Goal: Navigation & Orientation: Find specific page/section

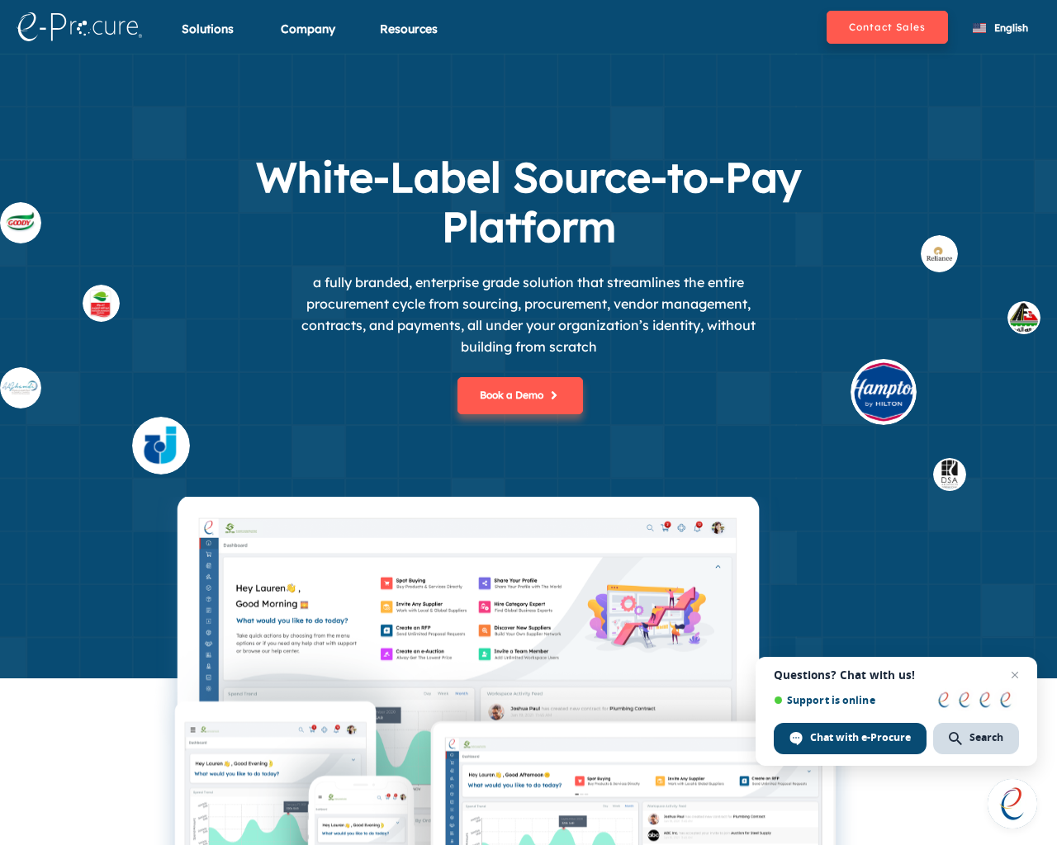
click at [1048, 423] on div "White-Label Source-to-Pay Platform a fully branded, enterprise grade solution t…" at bounding box center [528, 325] width 1057 height 344
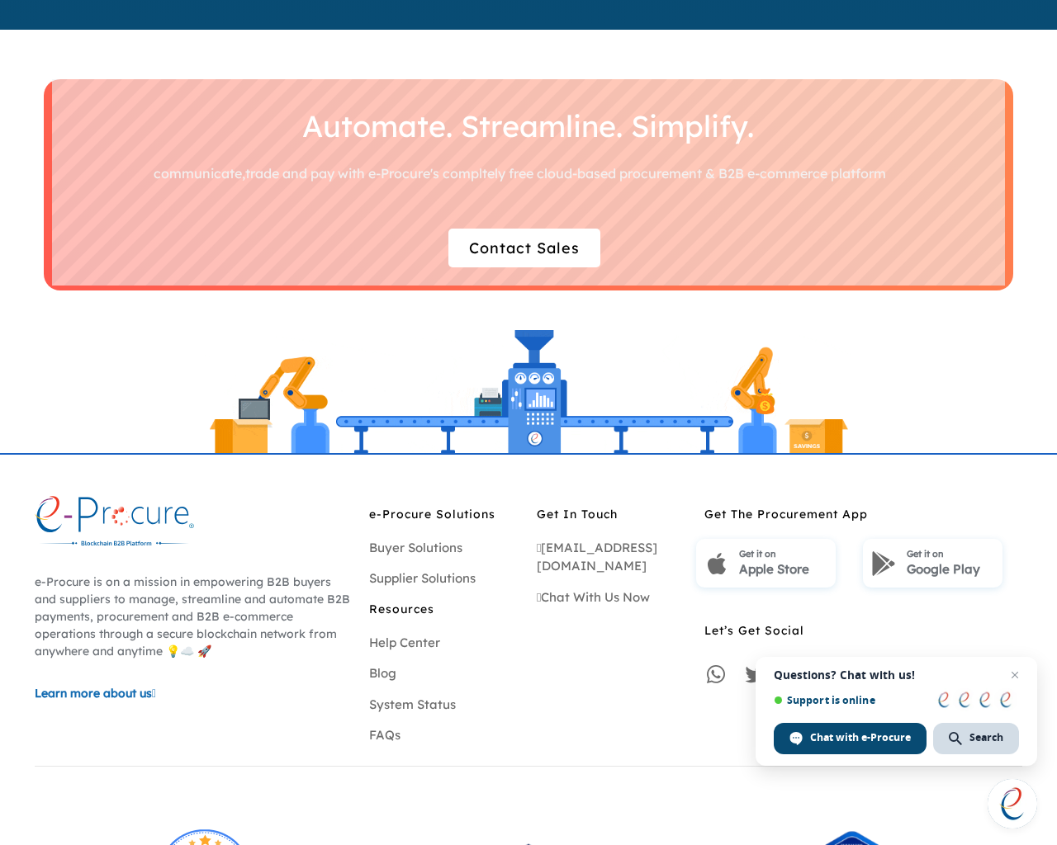
scroll to position [4721, 0]
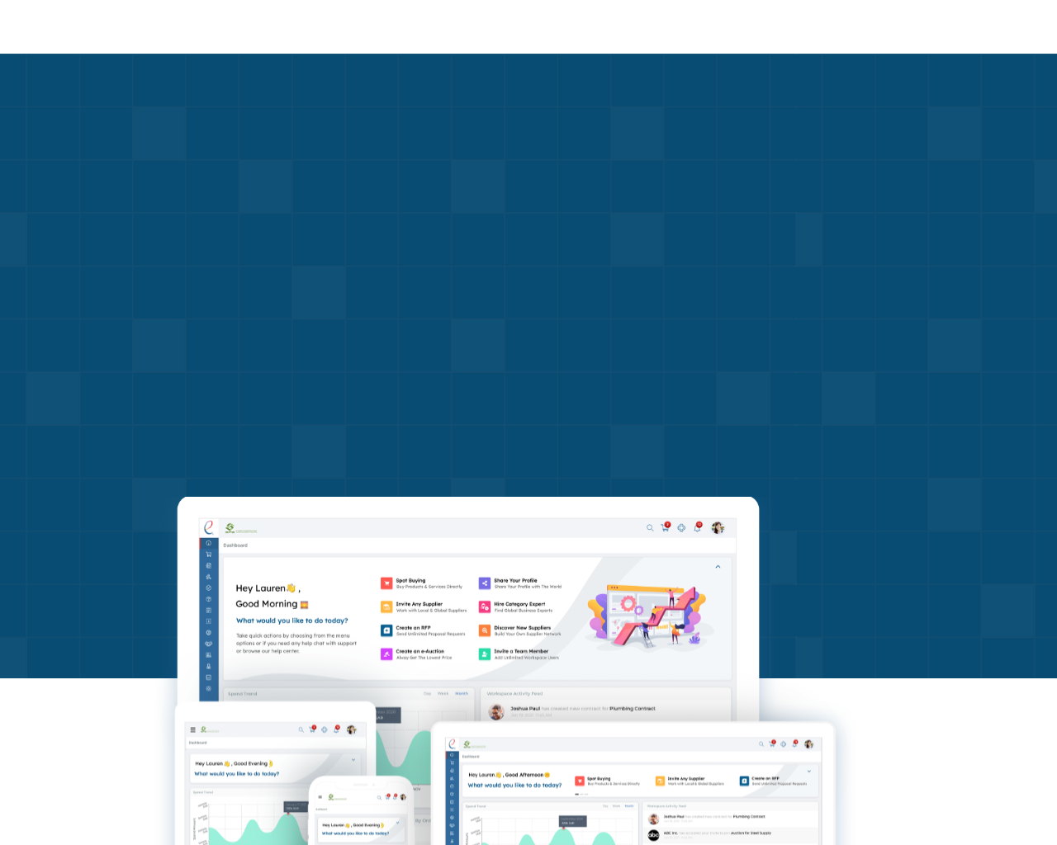
scroll to position [4775, 0]
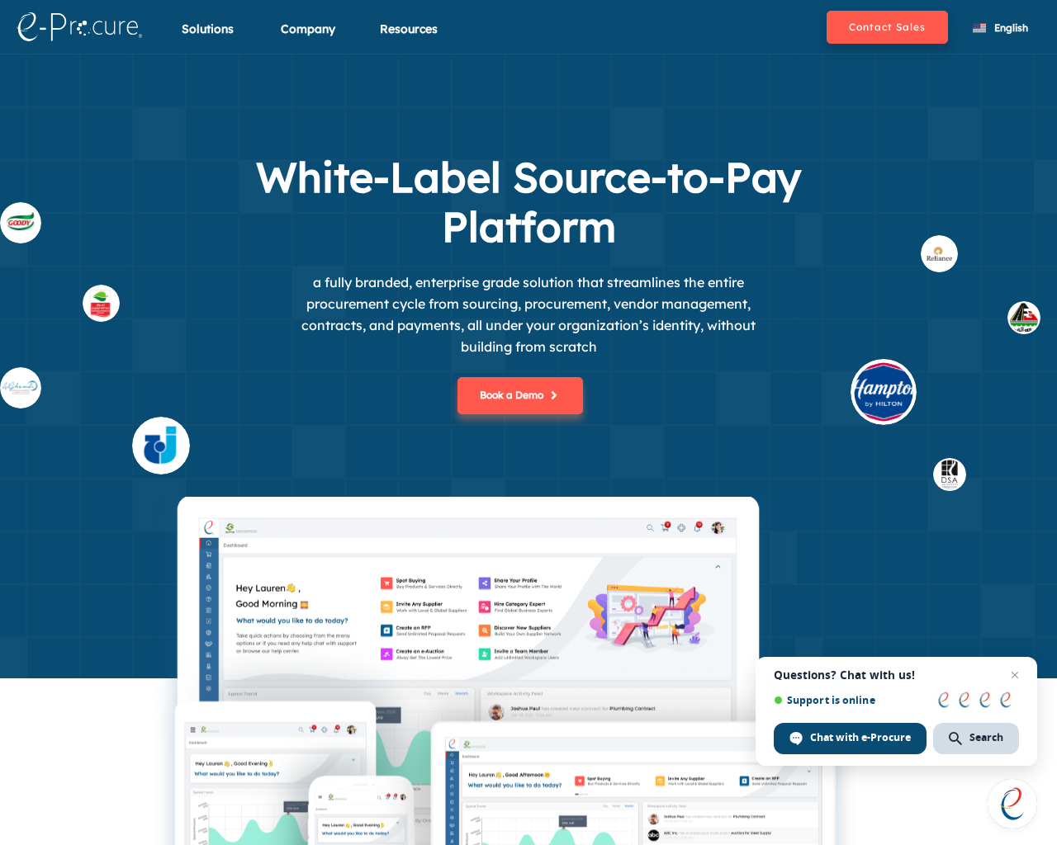
click at [1048, 423] on div "White-Label Source-to-Pay Platform a fully branded, enterprise grade solution t…" at bounding box center [528, 325] width 1057 height 344
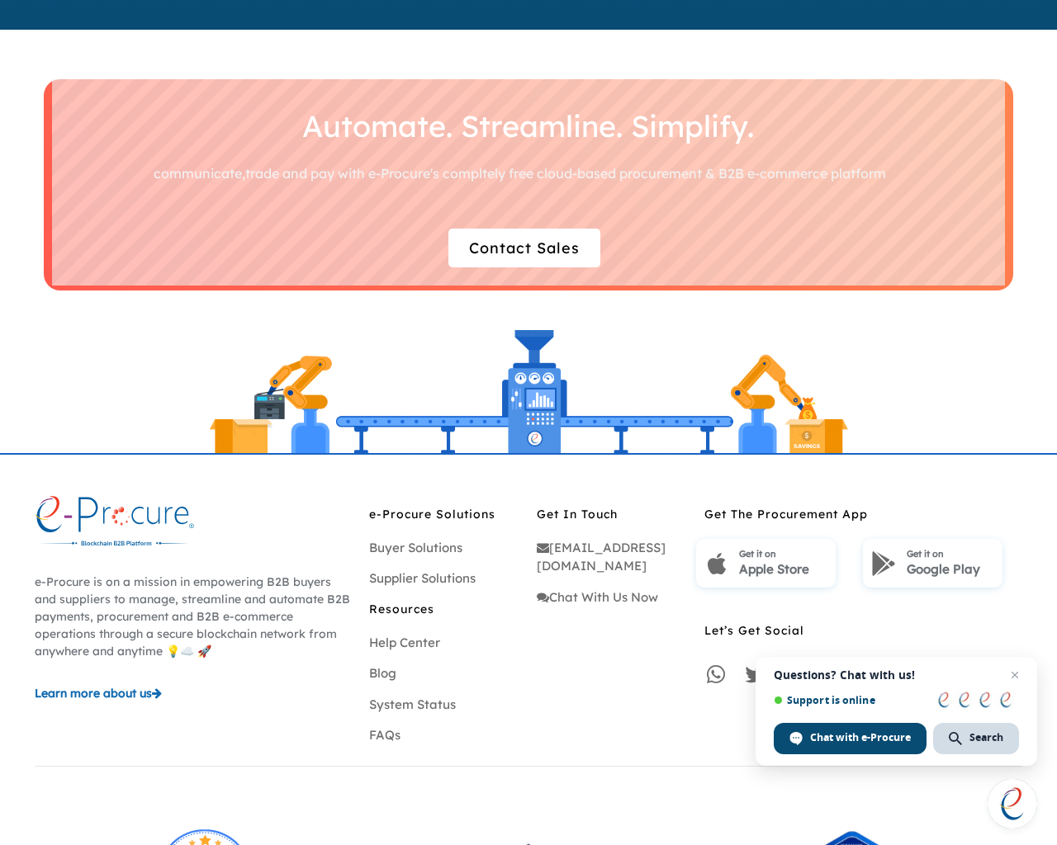
scroll to position [4721, 0]
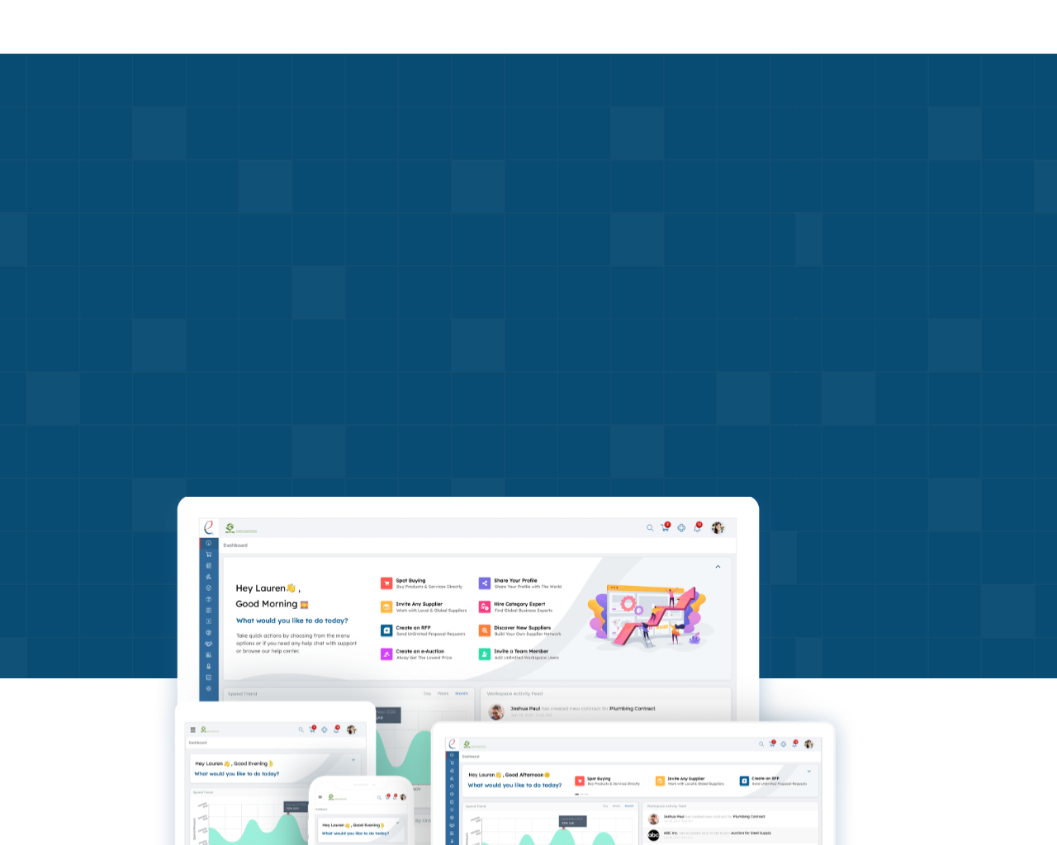
scroll to position [4775, 0]
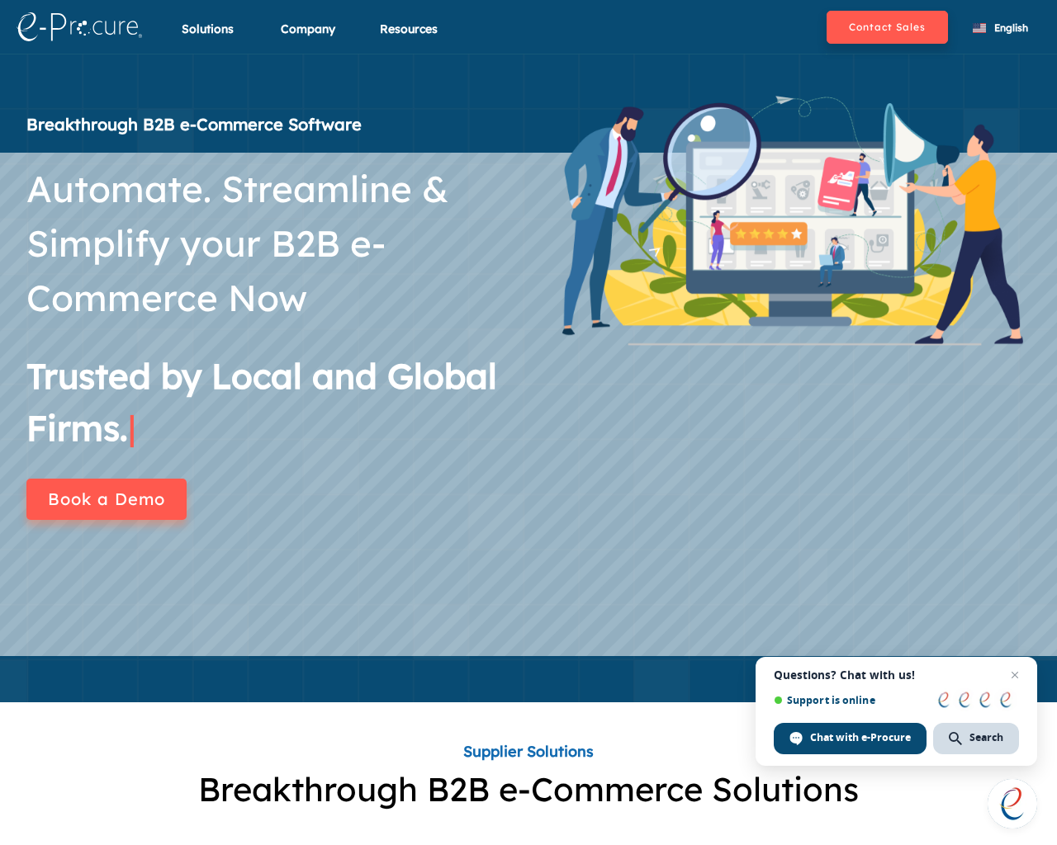
click at [1048, 423] on div "Watch Video" at bounding box center [792, 316] width 528 height 461
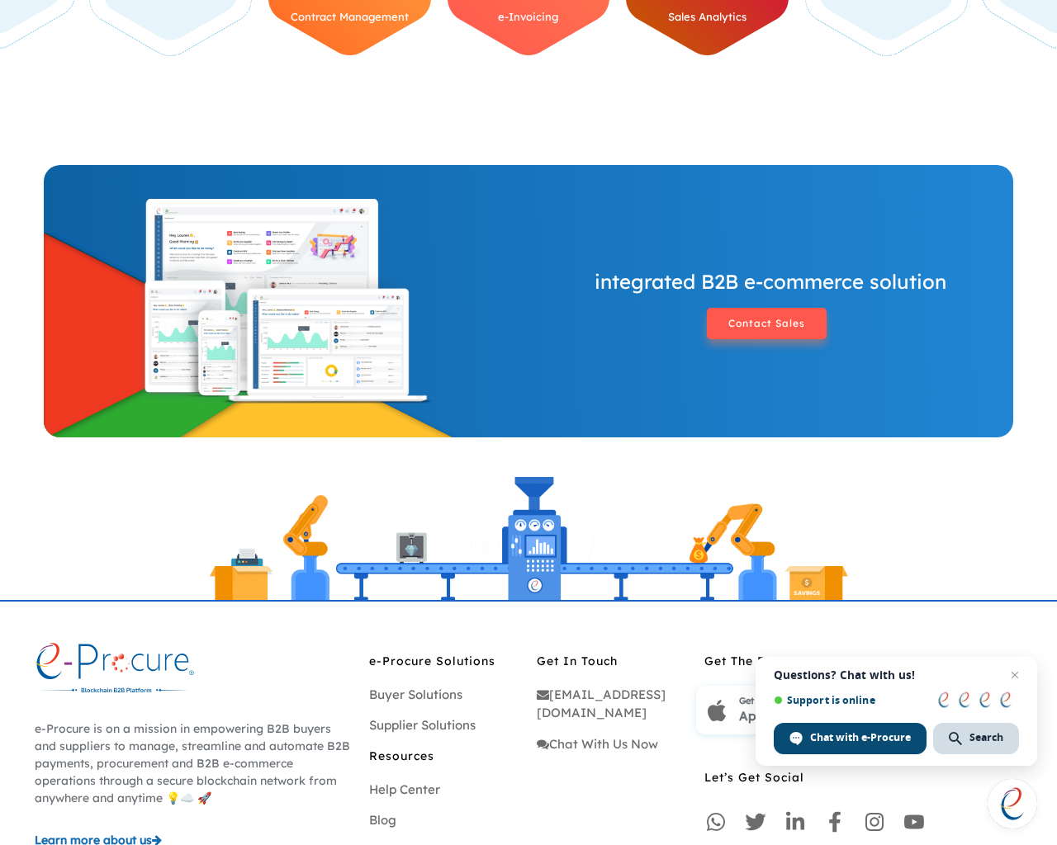
scroll to position [1587, 0]
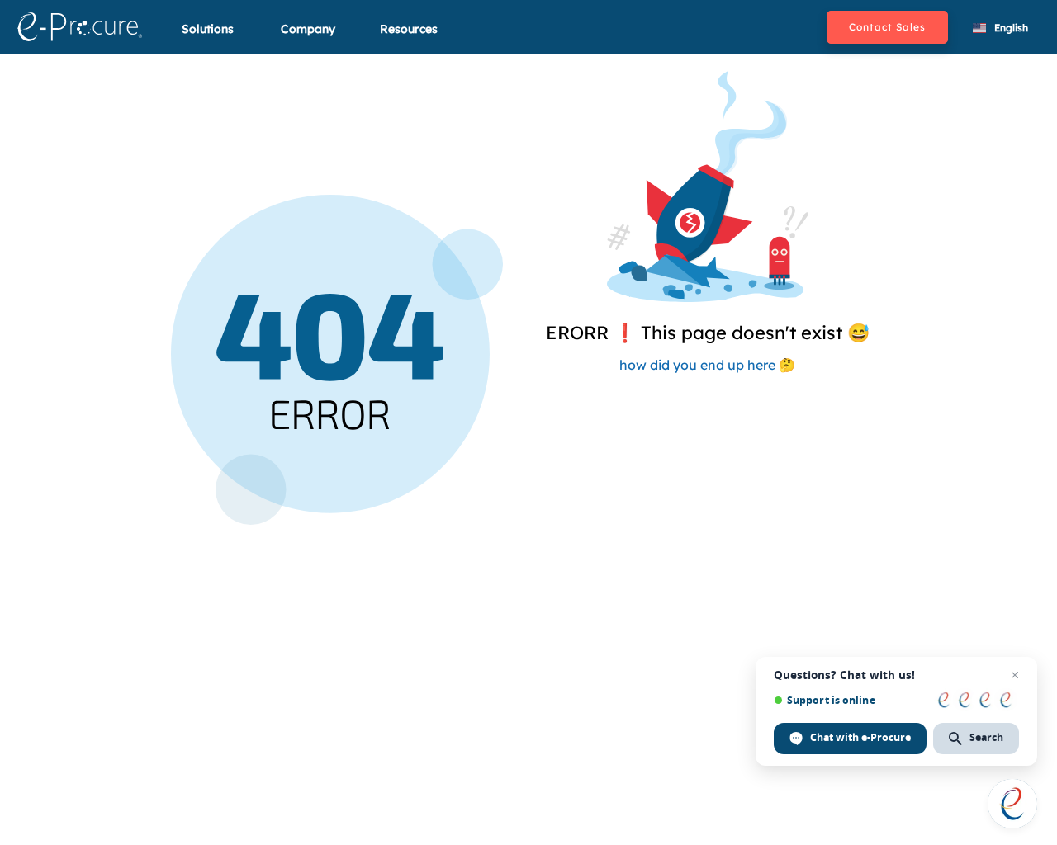
click at [1048, 423] on div "ERORR ❗️ This page doesn't exist 😅 how did you end up here 🤔" at bounding box center [528, 599] width 1073 height 845
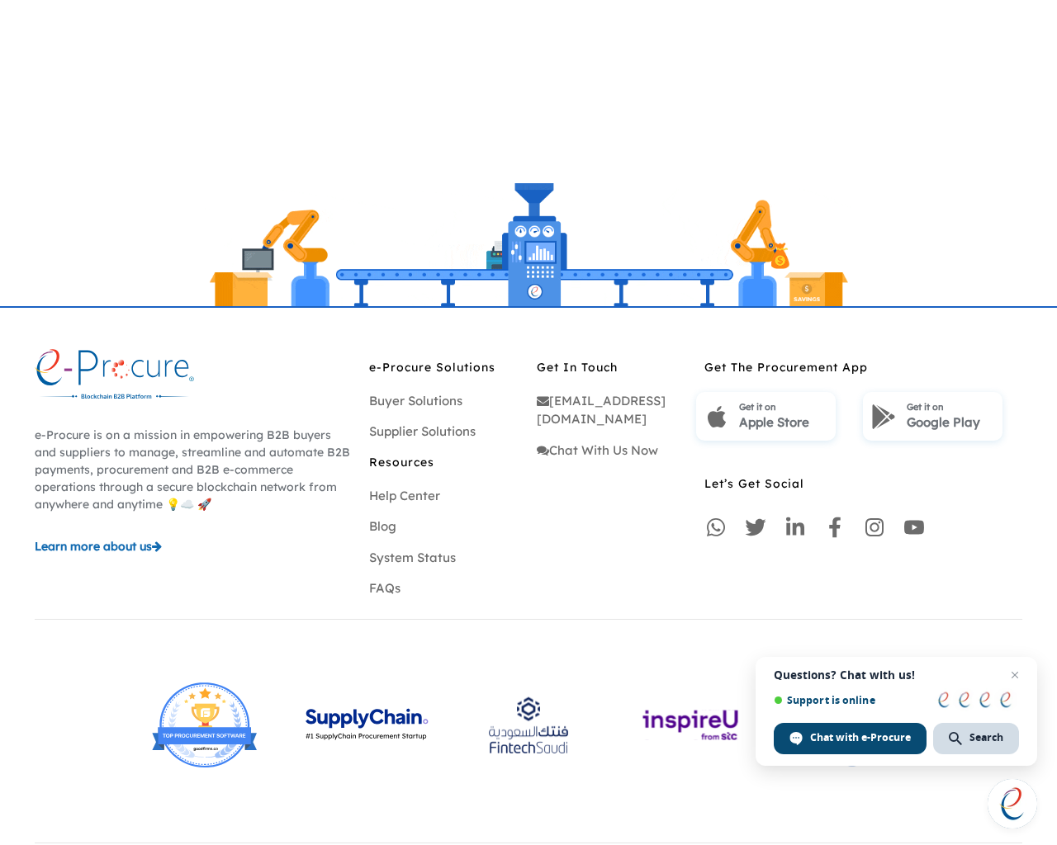
scroll to position [880, 0]
